Goal: Information Seeking & Learning: Learn about a topic

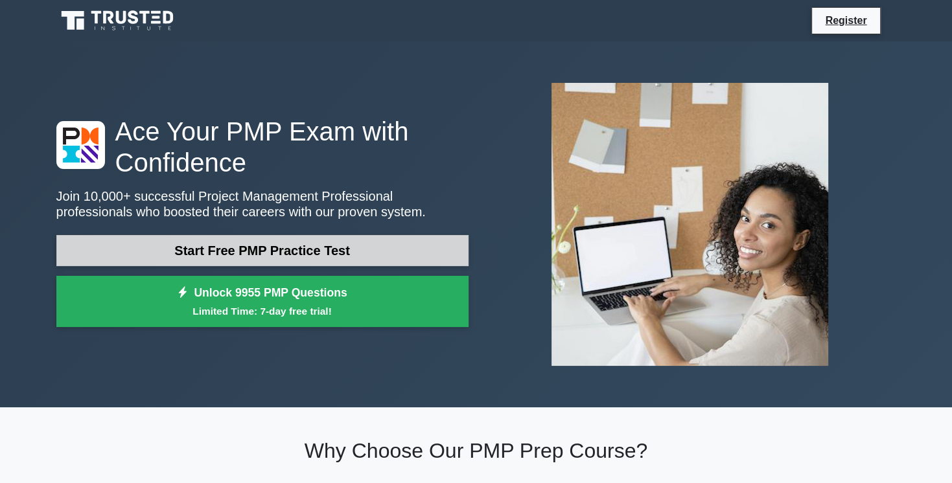
click at [273, 256] on link "Start Free PMP Practice Test" at bounding box center [262, 250] width 412 height 31
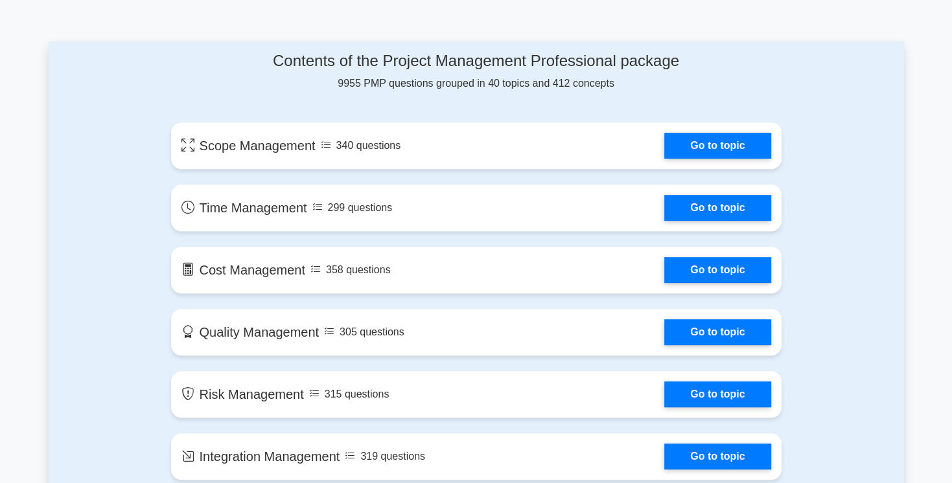
scroll to position [651, 0]
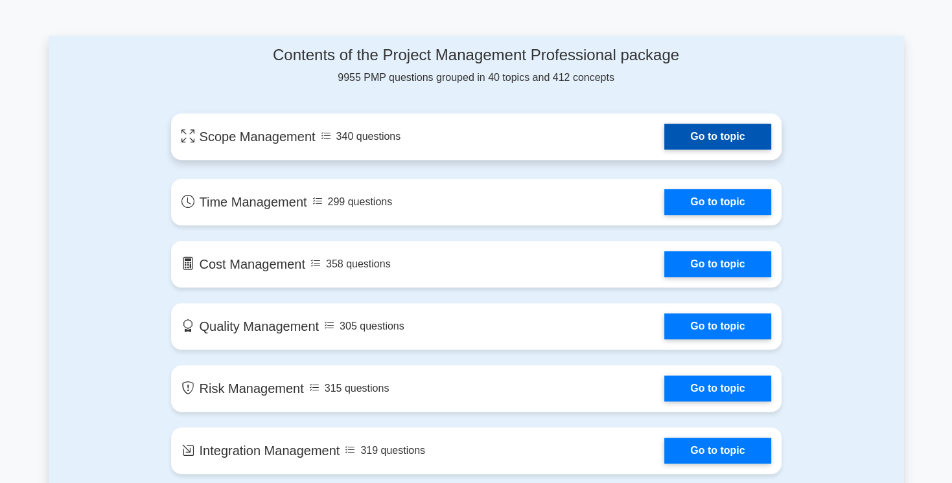
click at [737, 139] on link "Go to topic" at bounding box center [717, 137] width 106 height 26
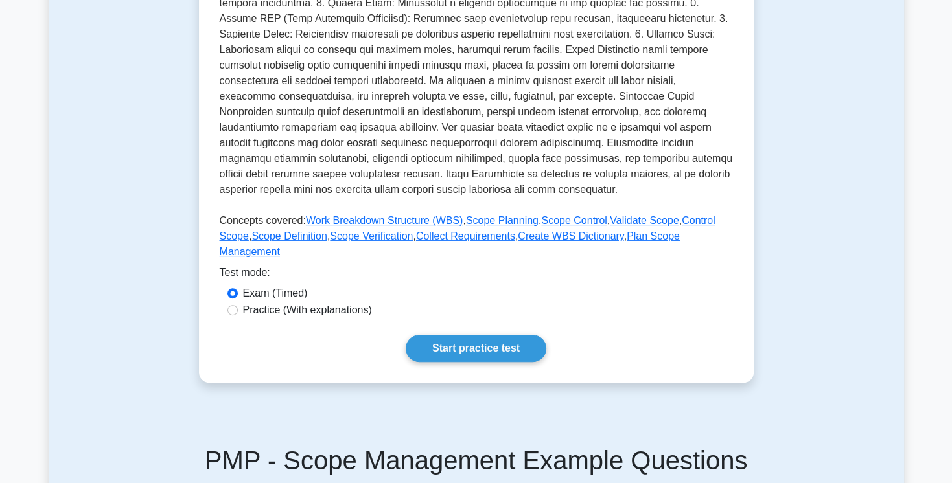
scroll to position [394, 0]
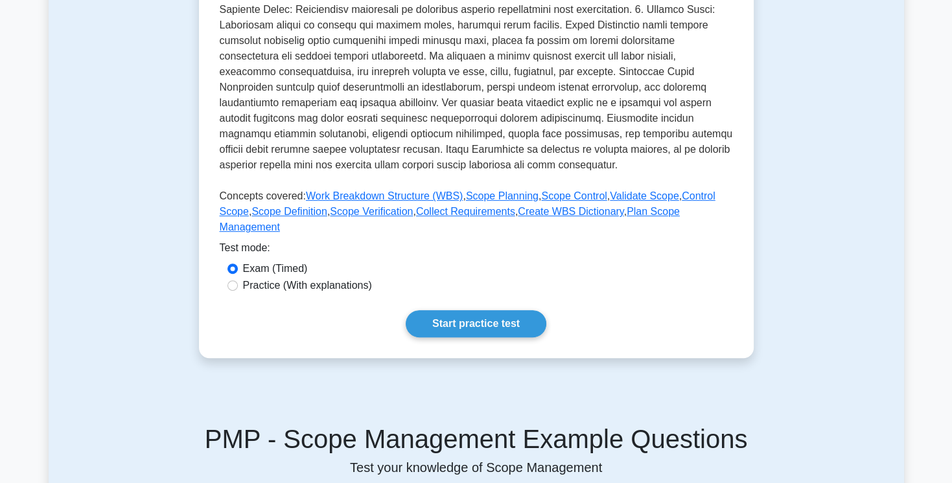
click at [268, 290] on label "Practice (With explanations)" at bounding box center [307, 286] width 129 height 16
click at [238, 290] on input "Practice (With explanations)" at bounding box center [232, 285] width 10 height 10
radio input "true"
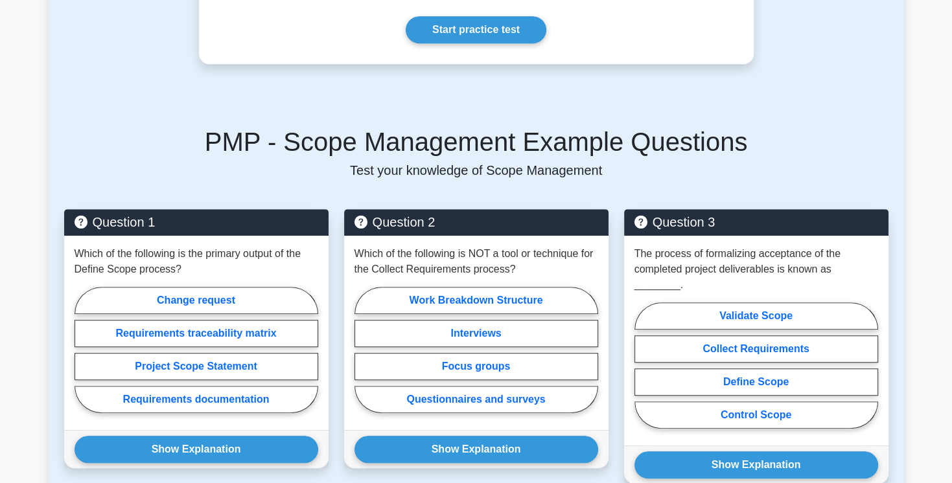
scroll to position [689, 0]
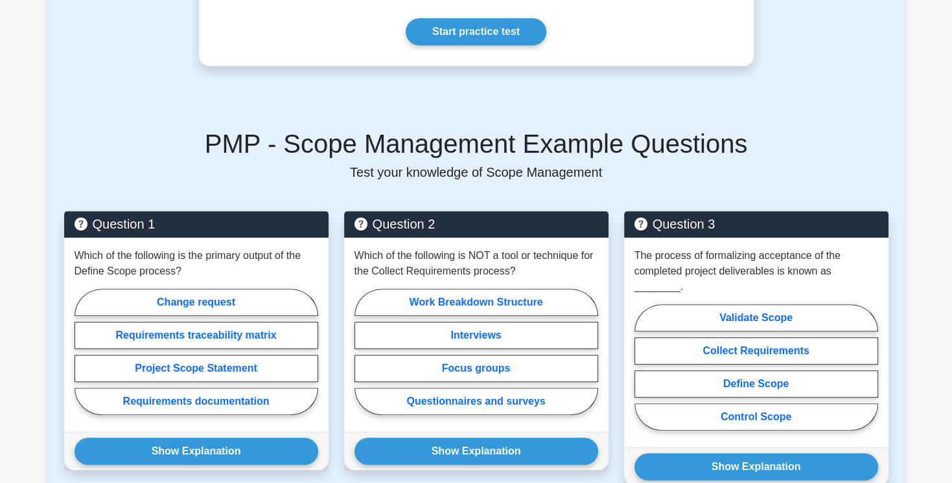
click at [925, 74] on main "Back to Project Management Professional (PMP) Test Flashcards Scope Management …" at bounding box center [476, 199] width 952 height 1695
